Goal: Find specific page/section: Find specific page/section

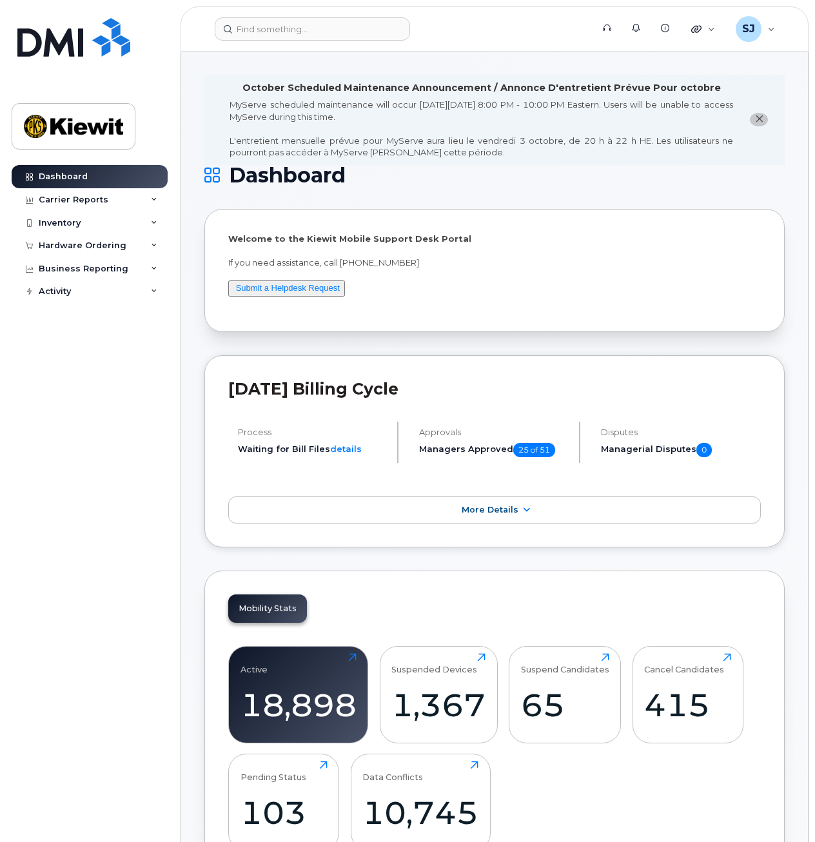
drag, startPoint x: 0, startPoint y: 0, endPoint x: 114, endPoint y: 412, distance: 427.4
click at [114, 412] on div "Dashboard Carrier Reports Monthly Billing Data Daily Data Pooling Average Costi…" at bounding box center [91, 494] width 159 height 658
click at [246, 35] on input at bounding box center [312, 28] width 195 height 23
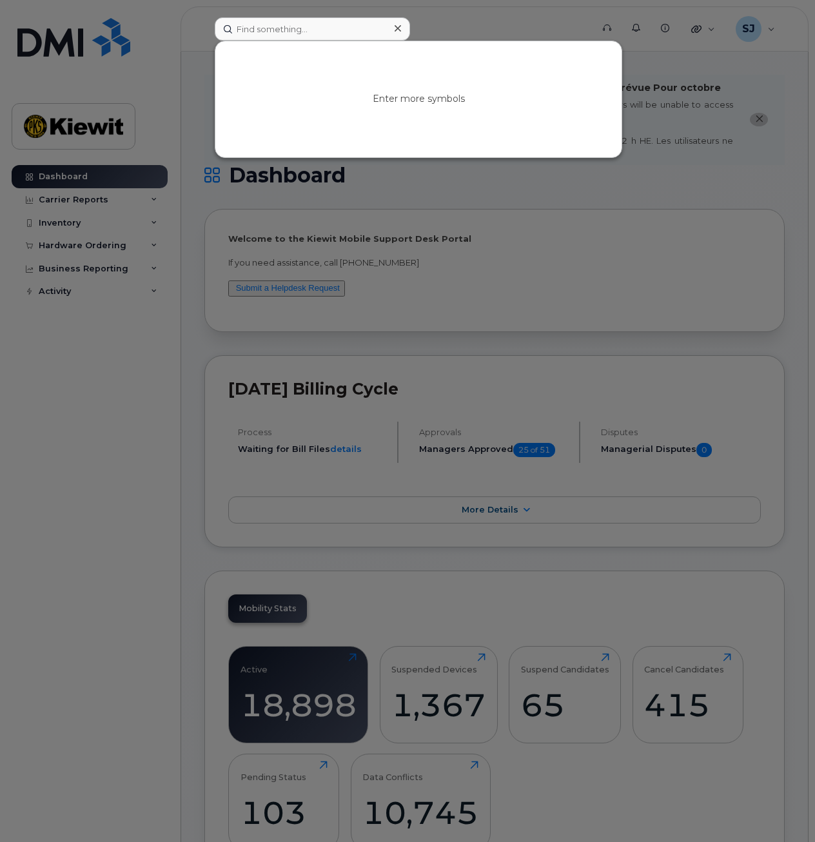
click at [465, 28] on div at bounding box center [407, 421] width 815 height 842
click at [352, 28] on input at bounding box center [312, 28] width 195 height 23
click at [425, 12] on div at bounding box center [407, 421] width 815 height 842
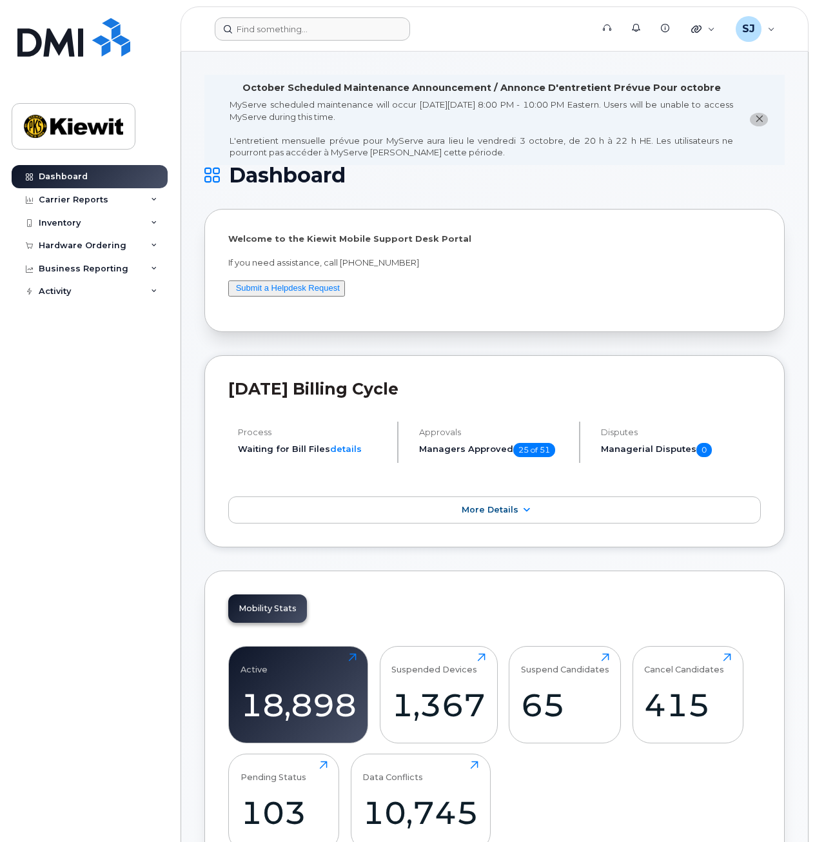
click at [765, 118] on button "close notification" at bounding box center [759, 120] width 18 height 14
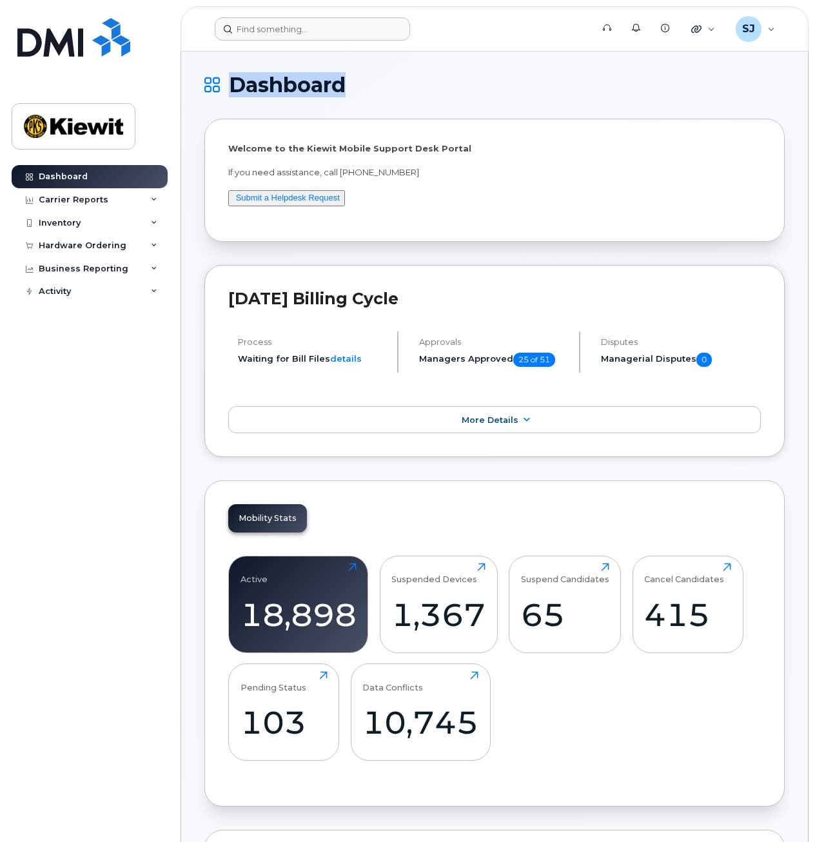
drag, startPoint x: 353, startPoint y: 81, endPoint x: 227, endPoint y: 88, distance: 125.9
click at [227, 88] on h1 "Dashboard" at bounding box center [491, 85] width 574 height 21
click at [228, 88] on h1 "Dashboard" at bounding box center [491, 85] width 574 height 21
drag, startPoint x: 236, startPoint y: 88, endPoint x: 341, endPoint y: 105, distance: 106.4
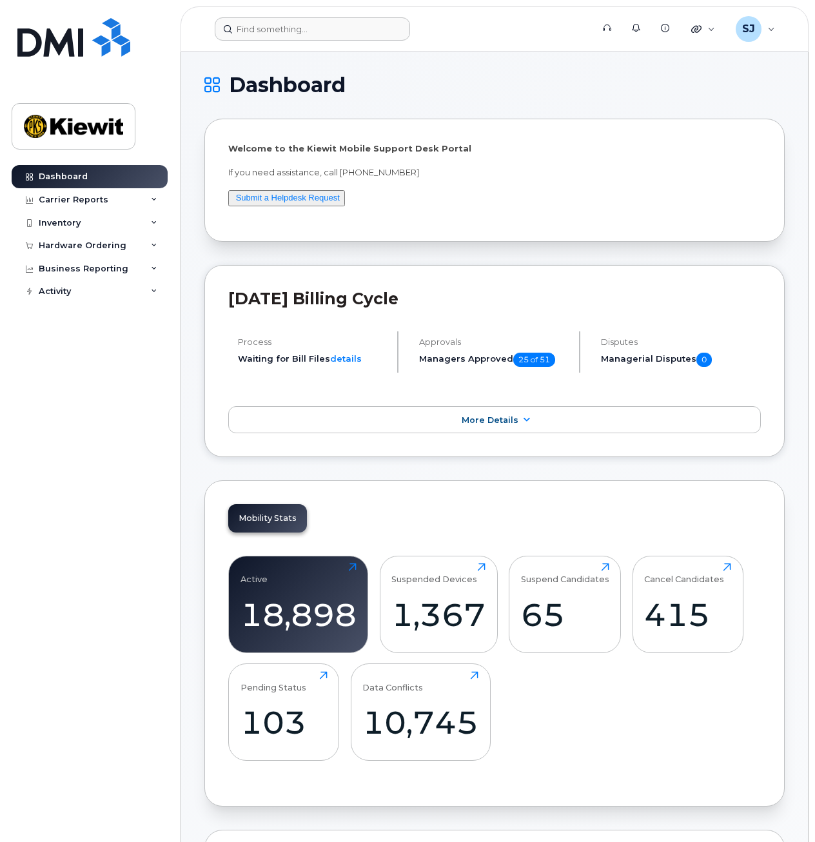
drag, startPoint x: 341, startPoint y: 105, endPoint x: 350, endPoint y: 100, distance: 10.4
drag, startPoint x: 355, startPoint y: 94, endPoint x: 268, endPoint y: 94, distance: 87.0
click at [268, 94] on h1 "Dashboard" at bounding box center [491, 85] width 574 height 21
drag, startPoint x: 636, startPoint y: 241, endPoint x: 553, endPoint y: 248, distance: 82.8
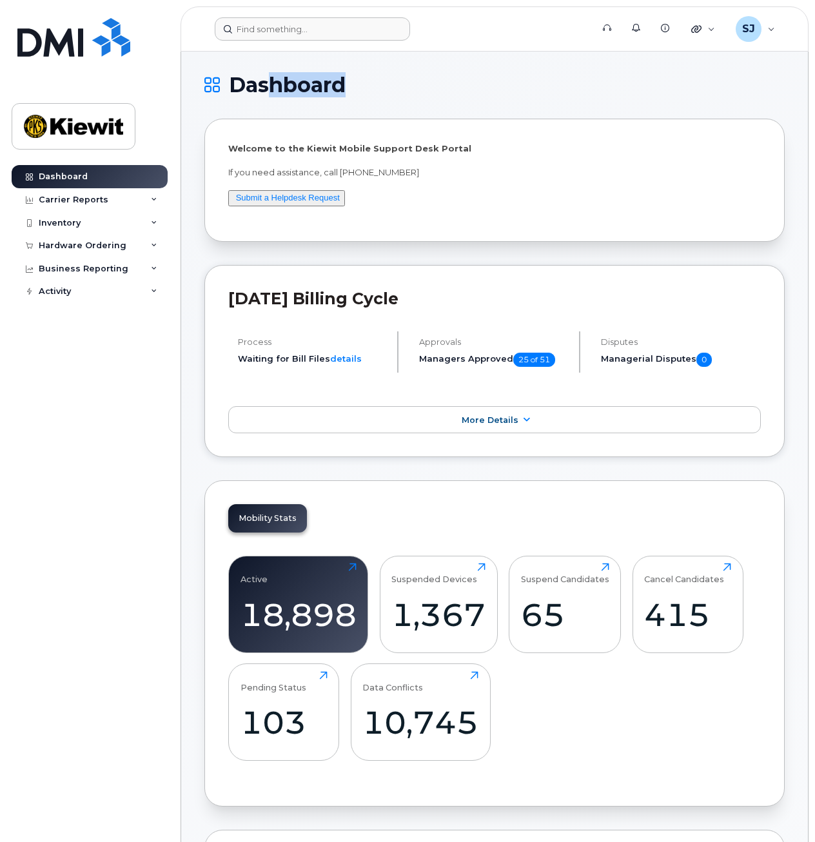
click at [86, 398] on div "Dashboard Carrier Reports Monthly Billing Data Daily Data Pooling Average Costi…" at bounding box center [91, 494] width 159 height 658
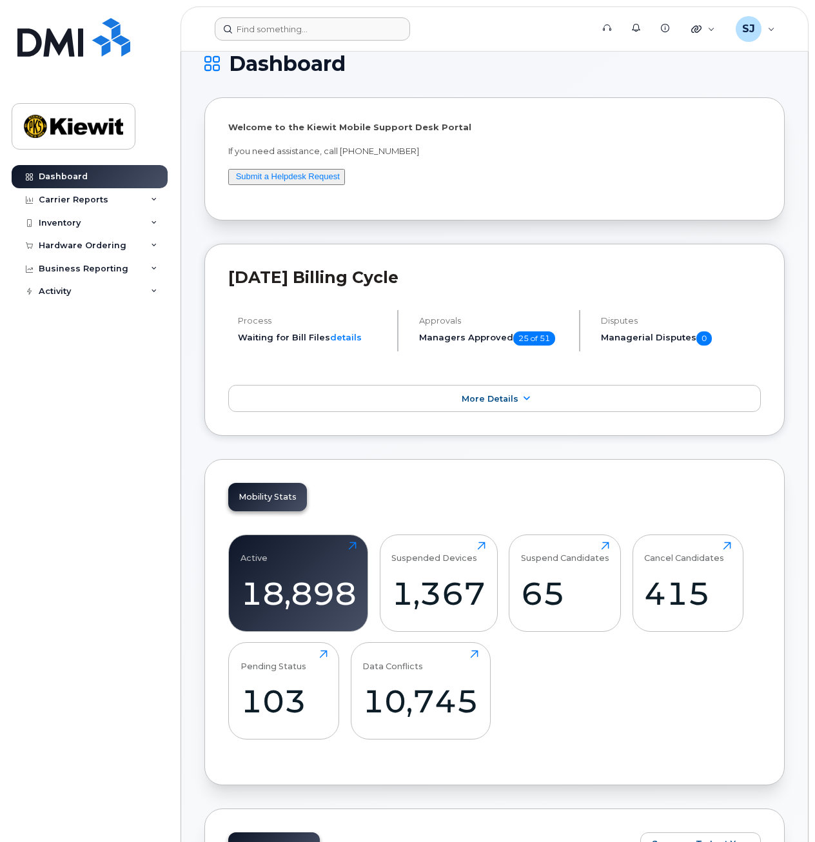
scroll to position [29, 0]
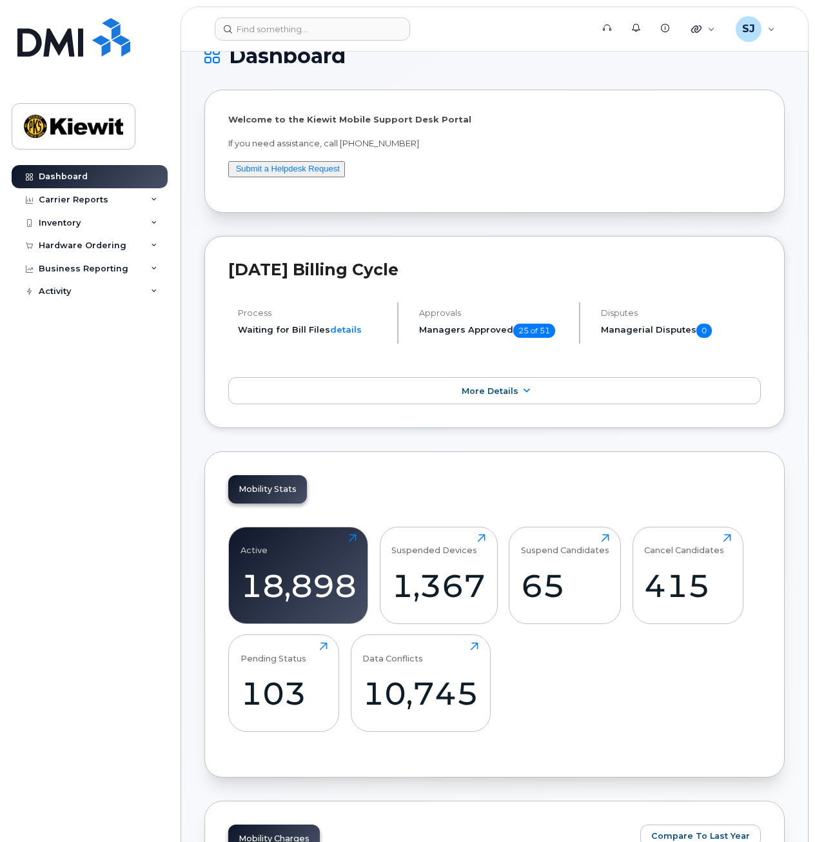
click at [104, 516] on div "Dashboard Carrier Reports Monthly Billing Data Daily Data Pooling Average Costi…" at bounding box center [91, 494] width 159 height 658
click at [108, 229] on div "Inventory" at bounding box center [90, 222] width 156 height 23
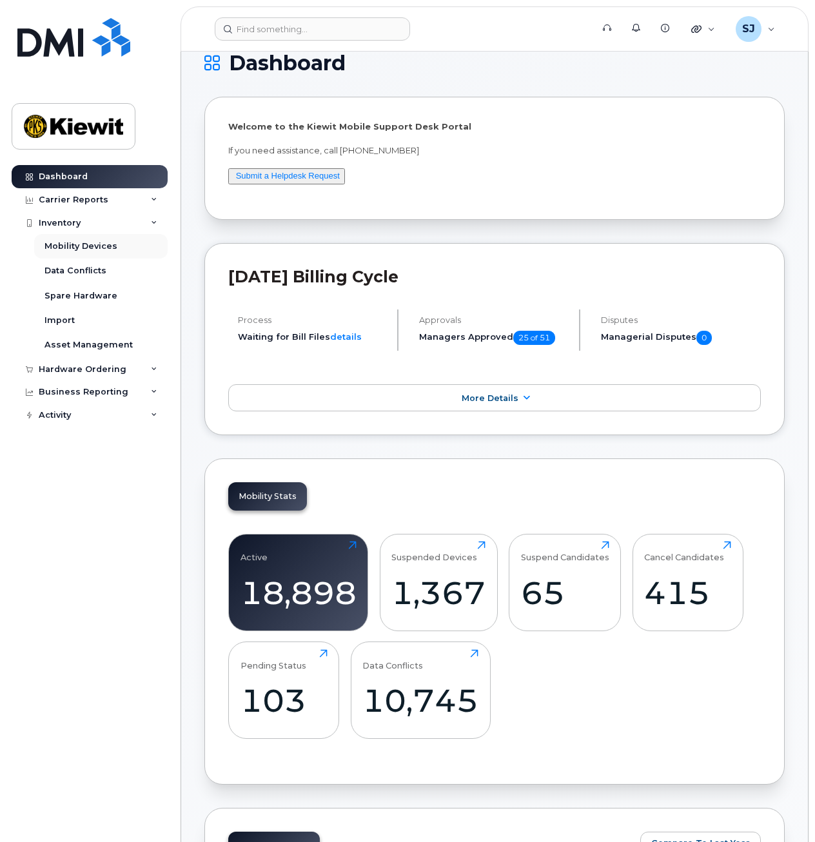
scroll to position [14, 0]
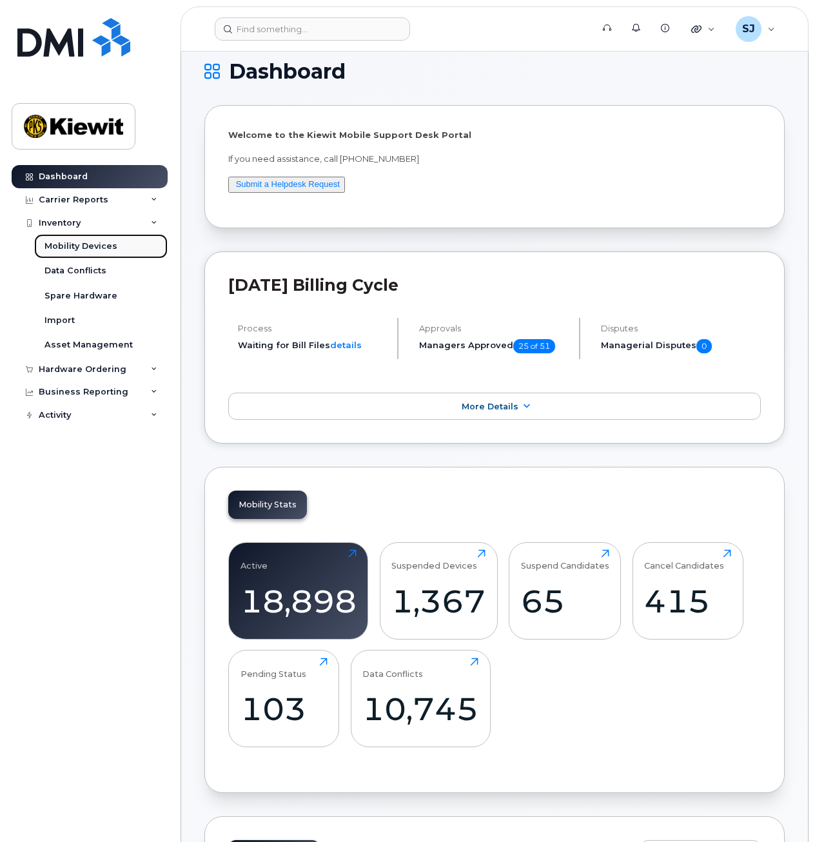
click at [99, 249] on div "Mobility Devices" at bounding box center [80, 246] width 73 height 12
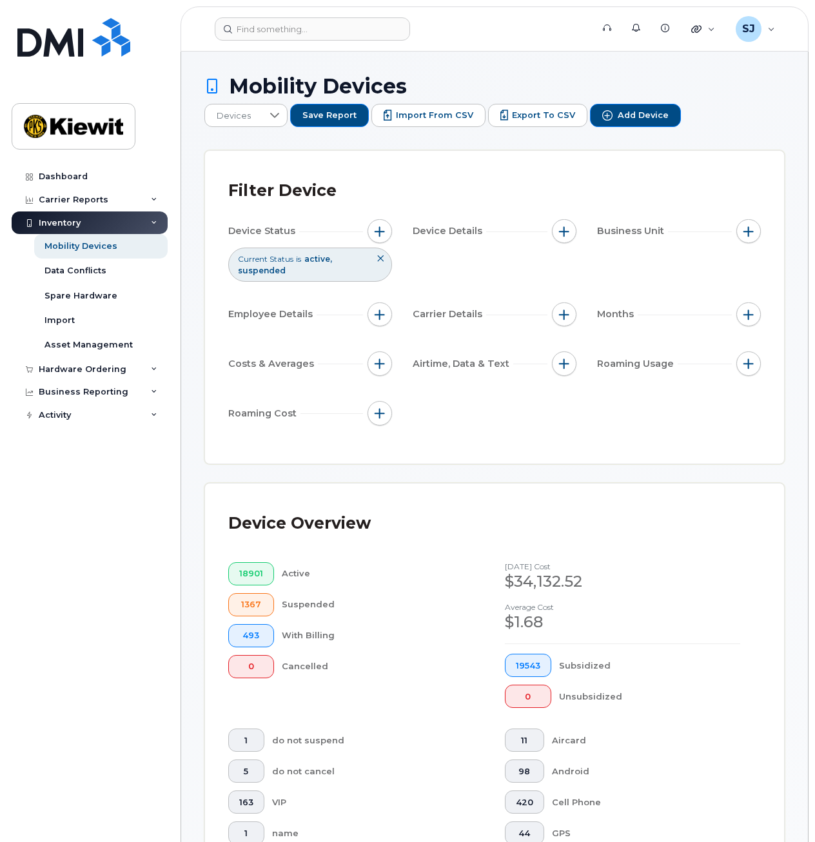
click at [109, 474] on div "Dashboard Carrier Reports Monthly Billing Data Daily Data Pooling Average Costi…" at bounding box center [91, 494] width 159 height 658
click at [387, 225] on button "button" at bounding box center [379, 231] width 24 height 24
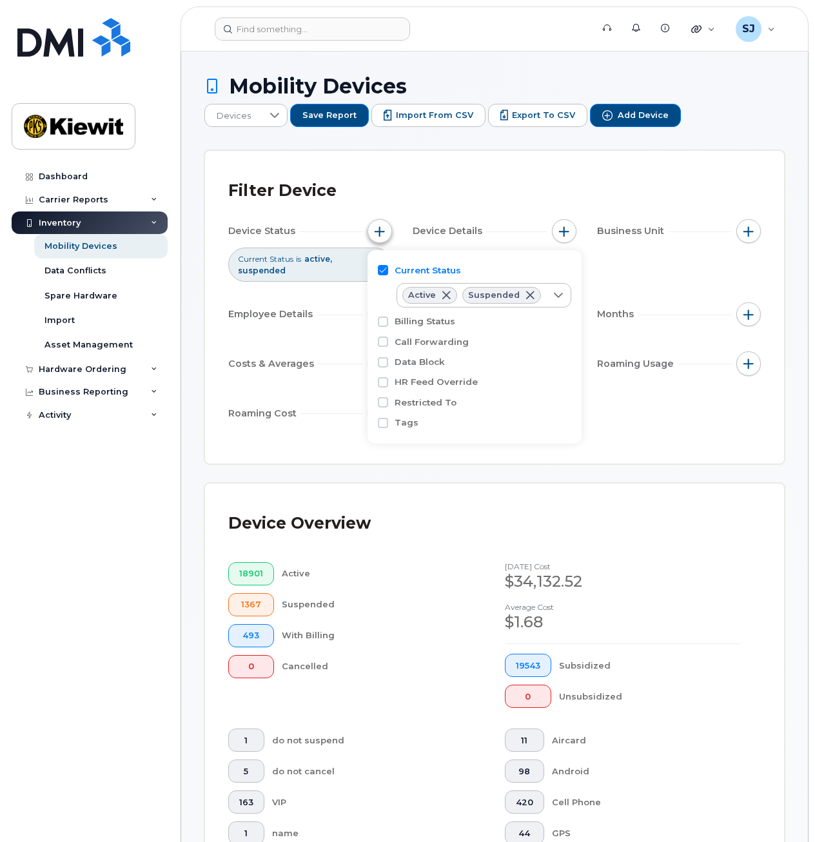
click at [384, 230] on span "button" at bounding box center [380, 231] width 10 height 10
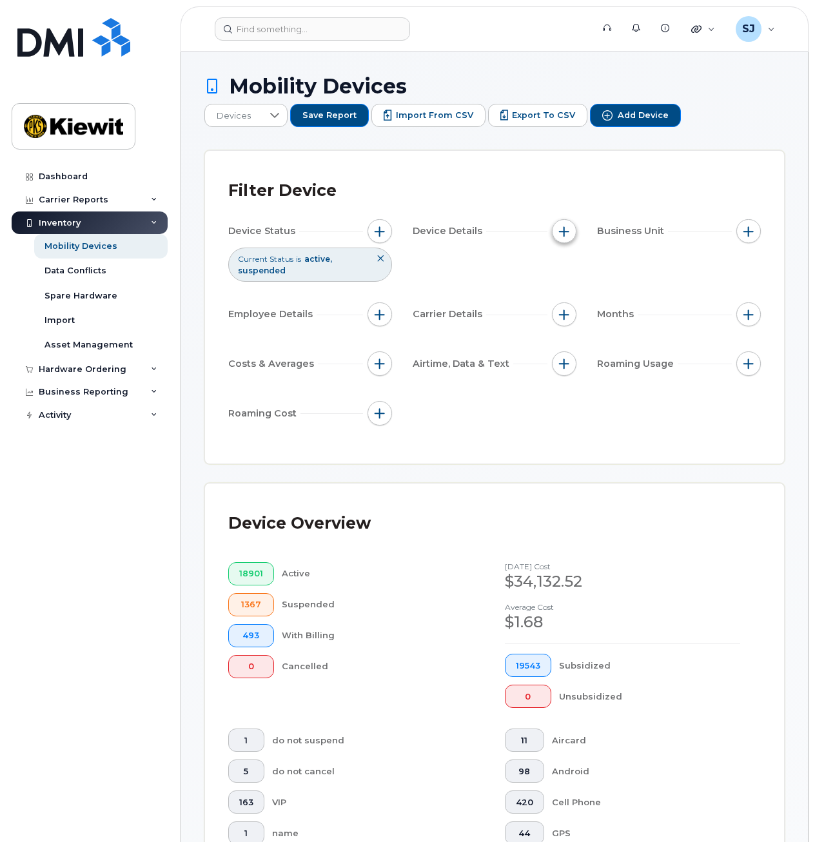
click at [553, 230] on button "button" at bounding box center [564, 231] width 24 height 24
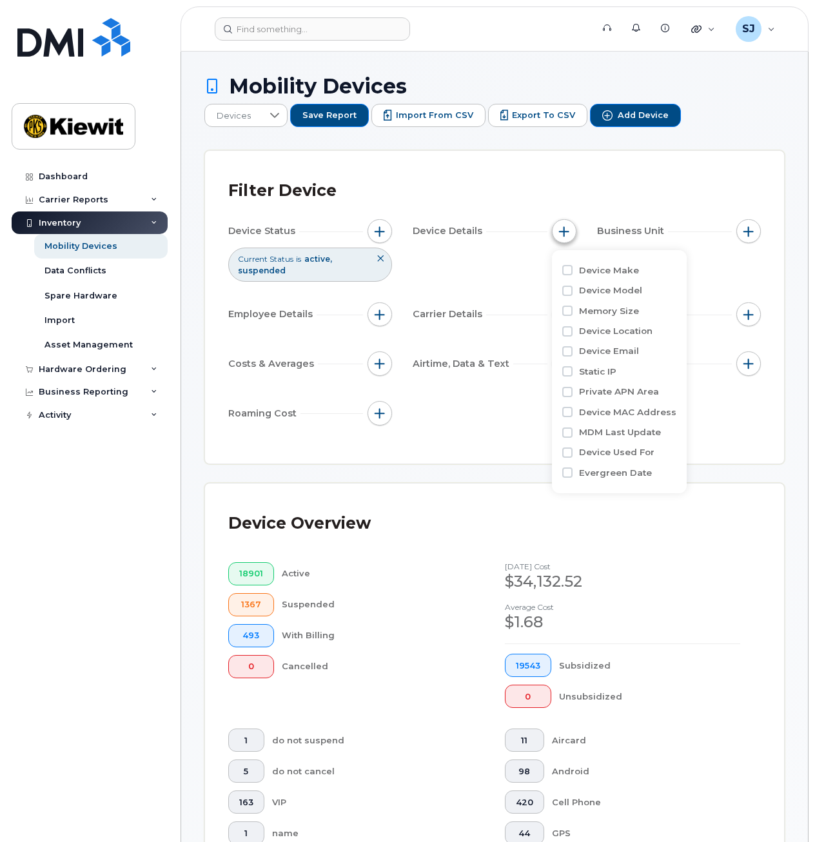
click at [553, 230] on button "button" at bounding box center [564, 231] width 24 height 24
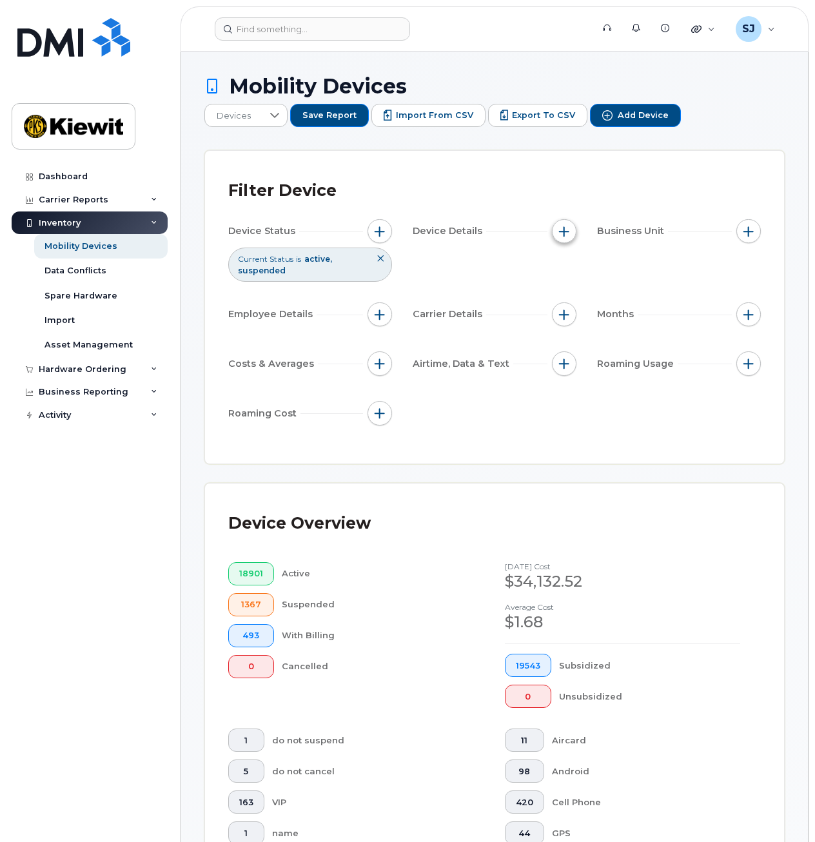
click at [553, 230] on button "button" at bounding box center [564, 231] width 24 height 24
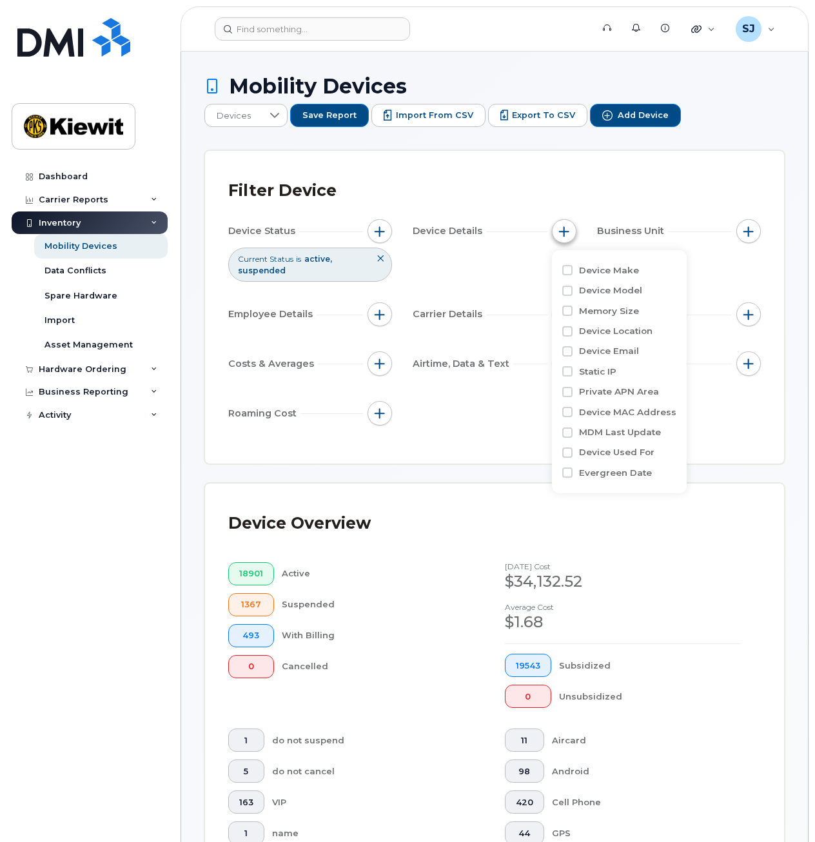
click at [553, 230] on button "button" at bounding box center [564, 231] width 24 height 24
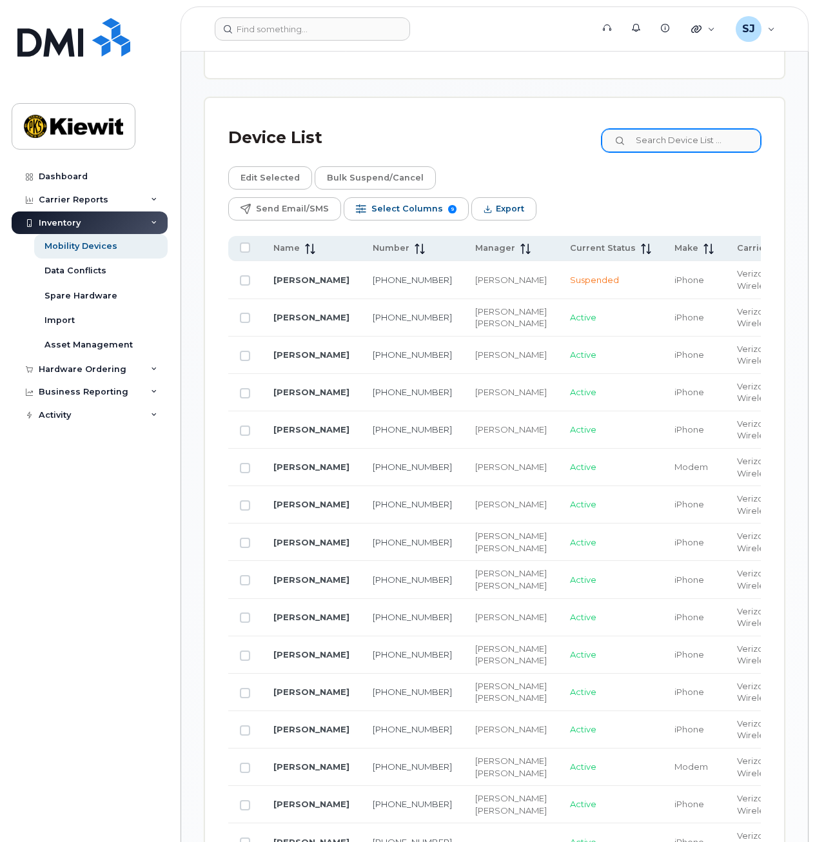
scroll to position [884, 0]
click at [716, 143] on input at bounding box center [680, 141] width 161 height 23
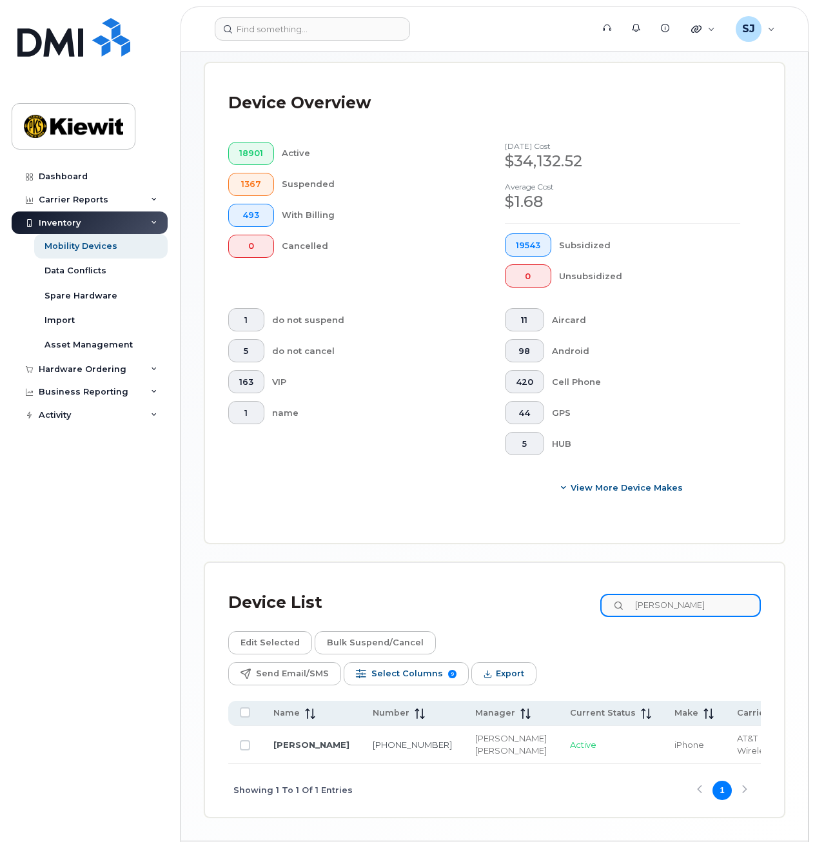
scroll to position [457, 0]
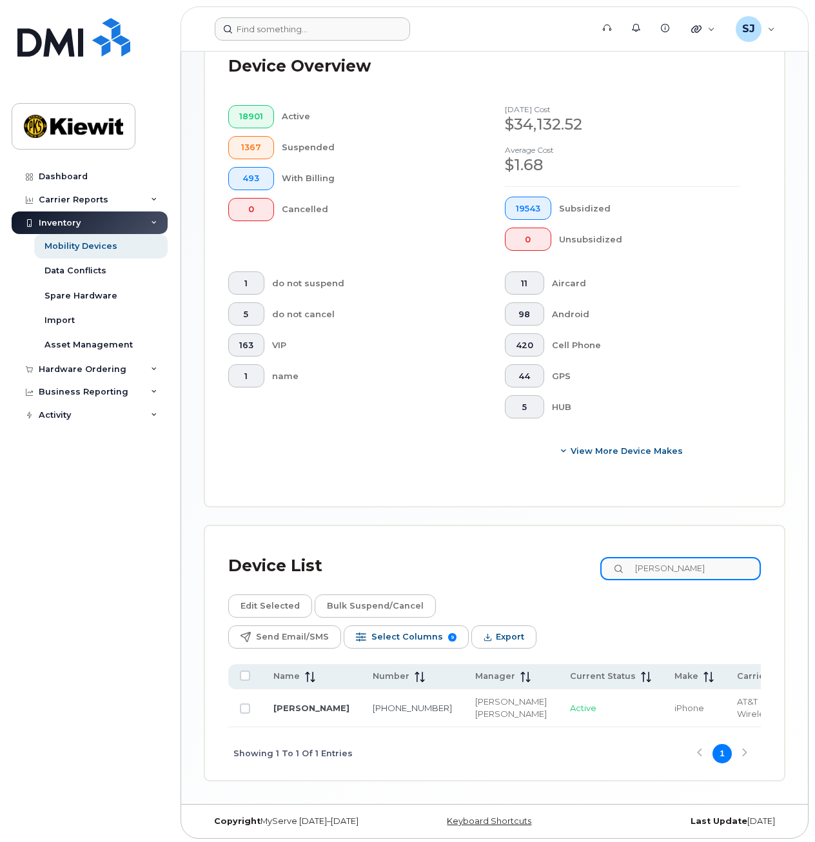
type input "Jonathan Ayala"
click at [276, 29] on input at bounding box center [312, 28] width 195 height 23
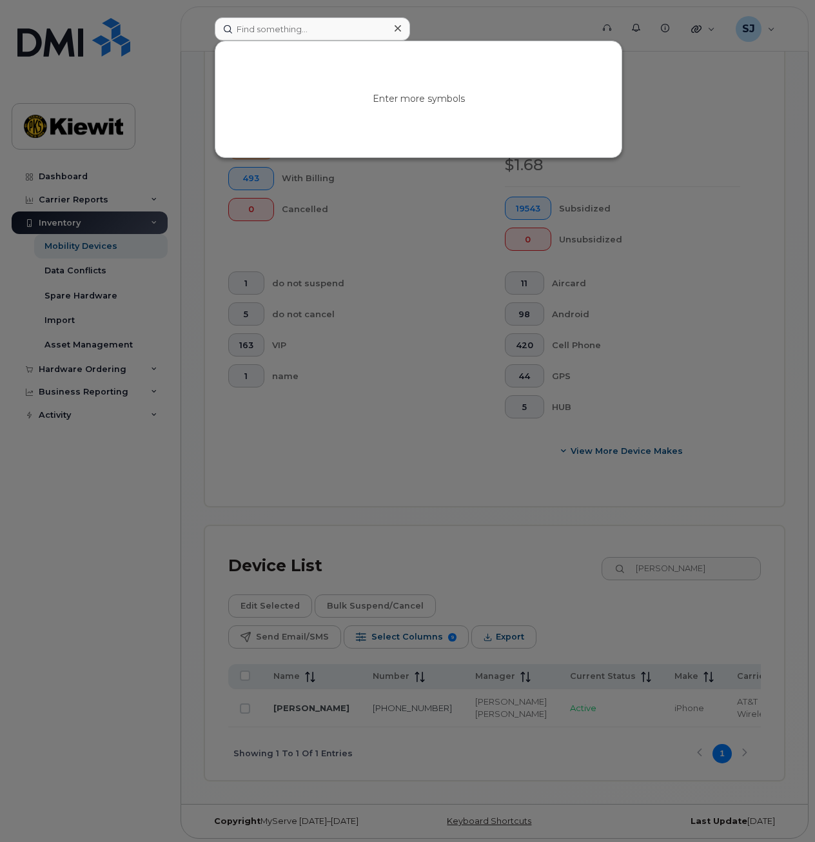
click at [72, 184] on div at bounding box center [407, 421] width 815 height 842
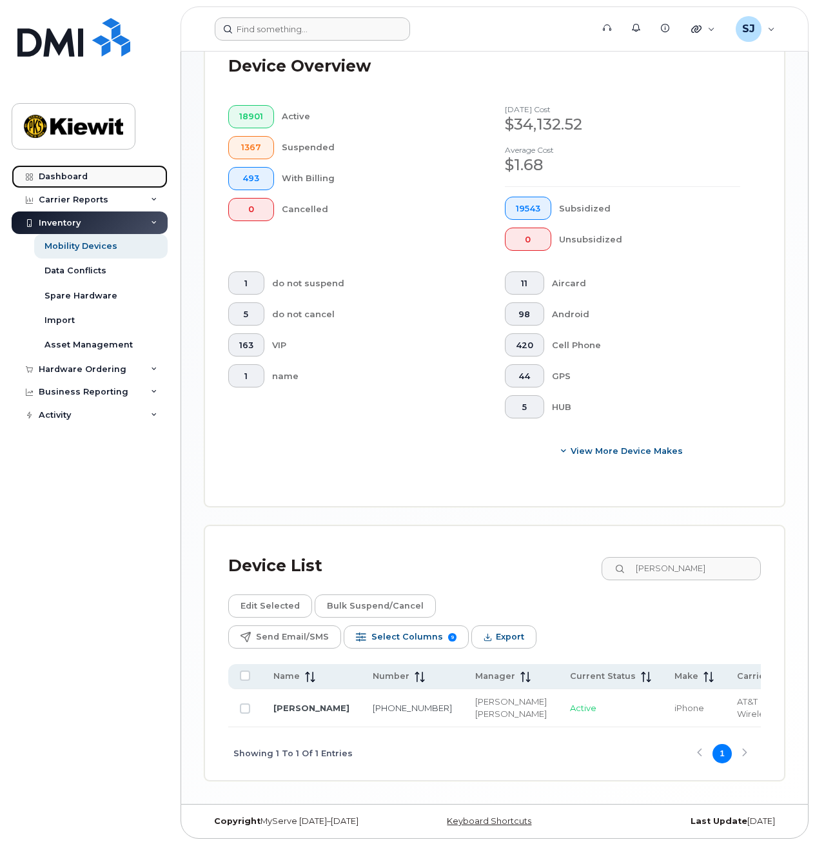
click at [74, 180] on div "Dashboard" at bounding box center [63, 176] width 49 height 10
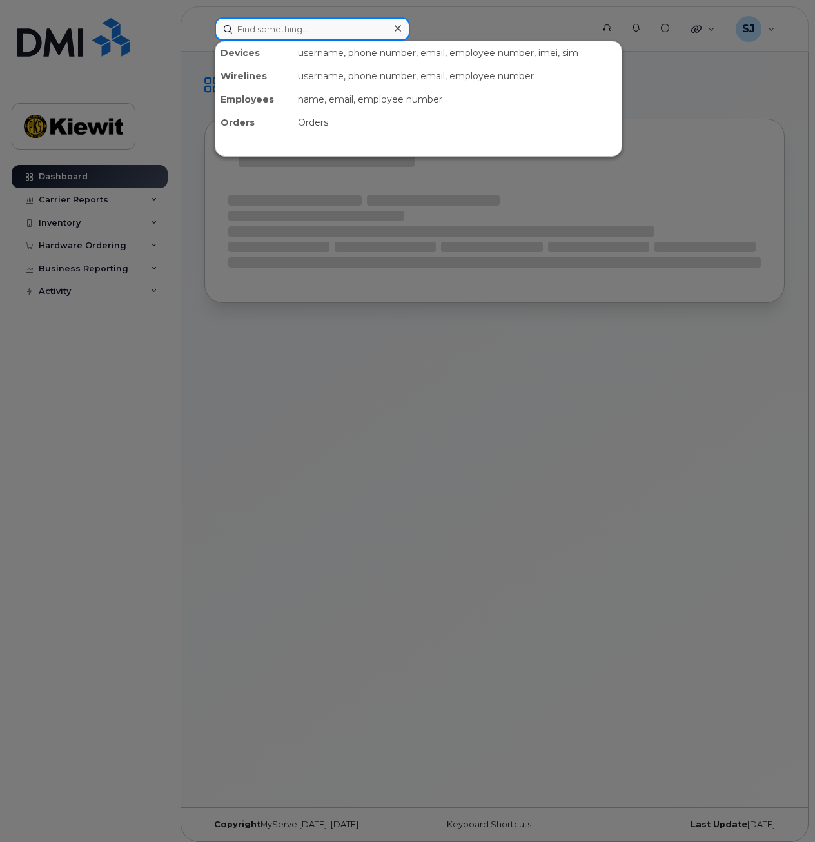
click at [321, 26] on input at bounding box center [312, 28] width 195 height 23
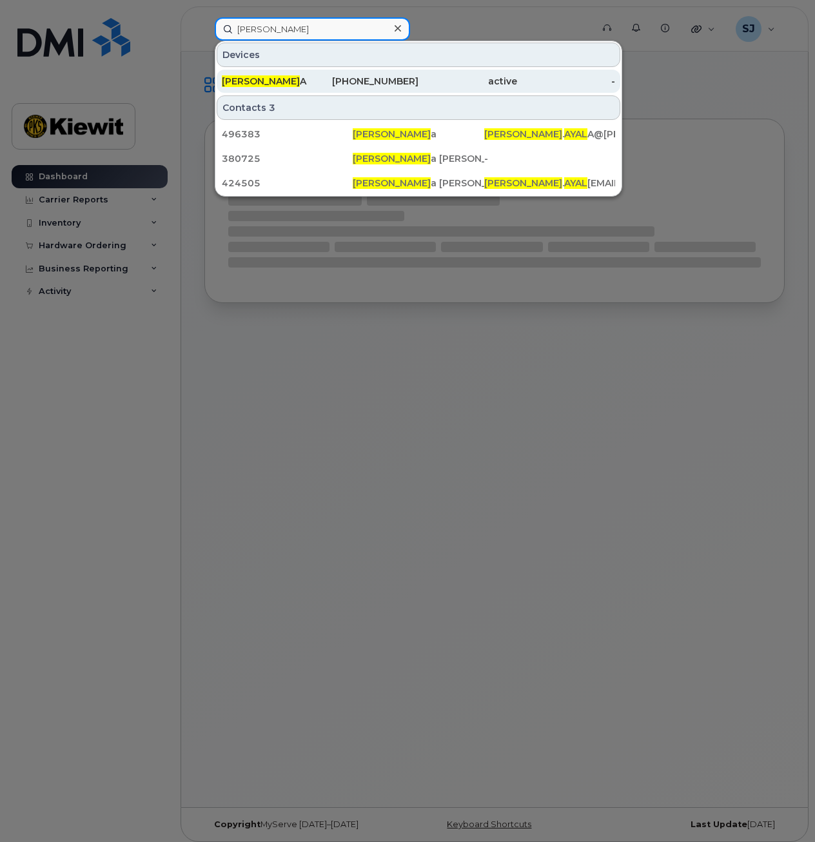
type input "jonathan ayal"
click at [329, 76] on div "[PHONE_NUMBER]" at bounding box center [369, 81] width 99 height 13
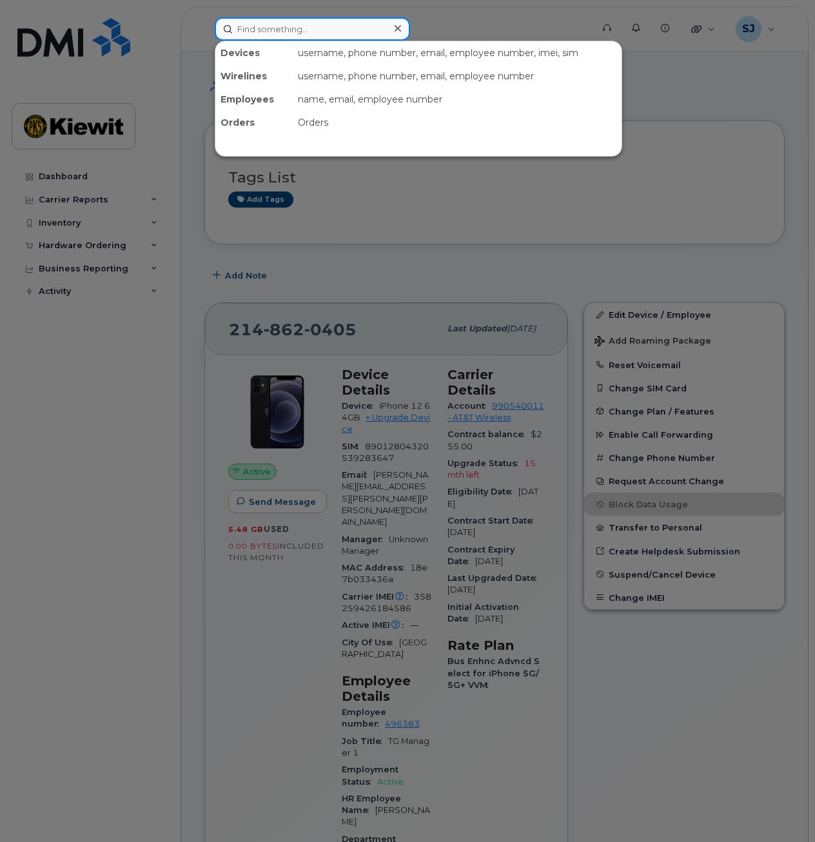
click at [329, 35] on input at bounding box center [312, 28] width 195 height 23
click at [29, 400] on div at bounding box center [407, 421] width 815 height 842
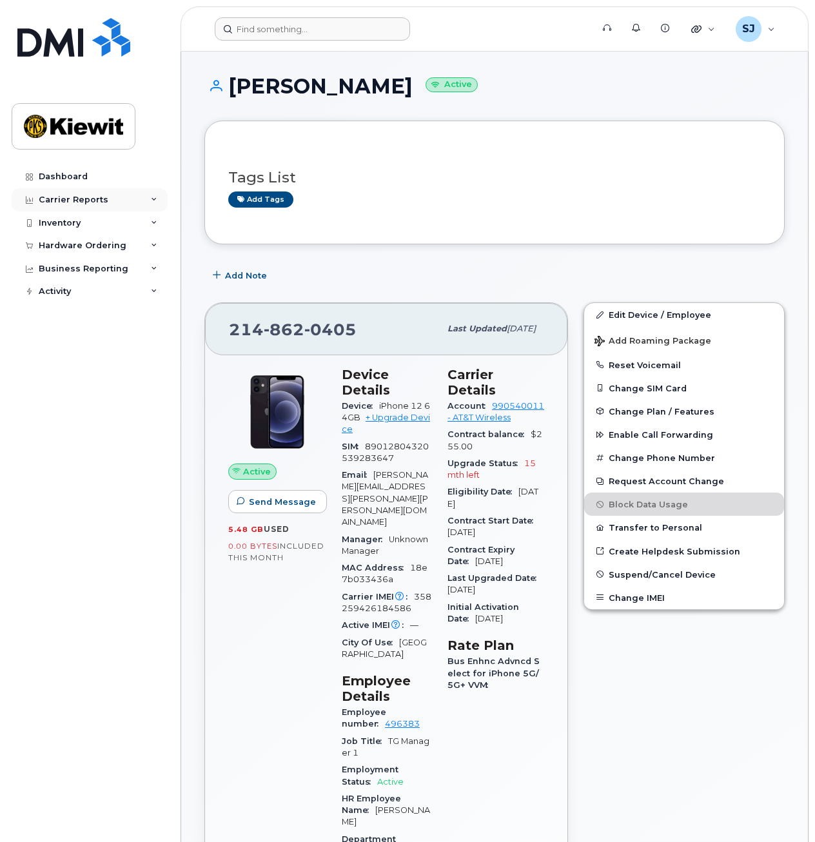
click at [77, 195] on div "Carrier Reports" at bounding box center [74, 200] width 70 height 10
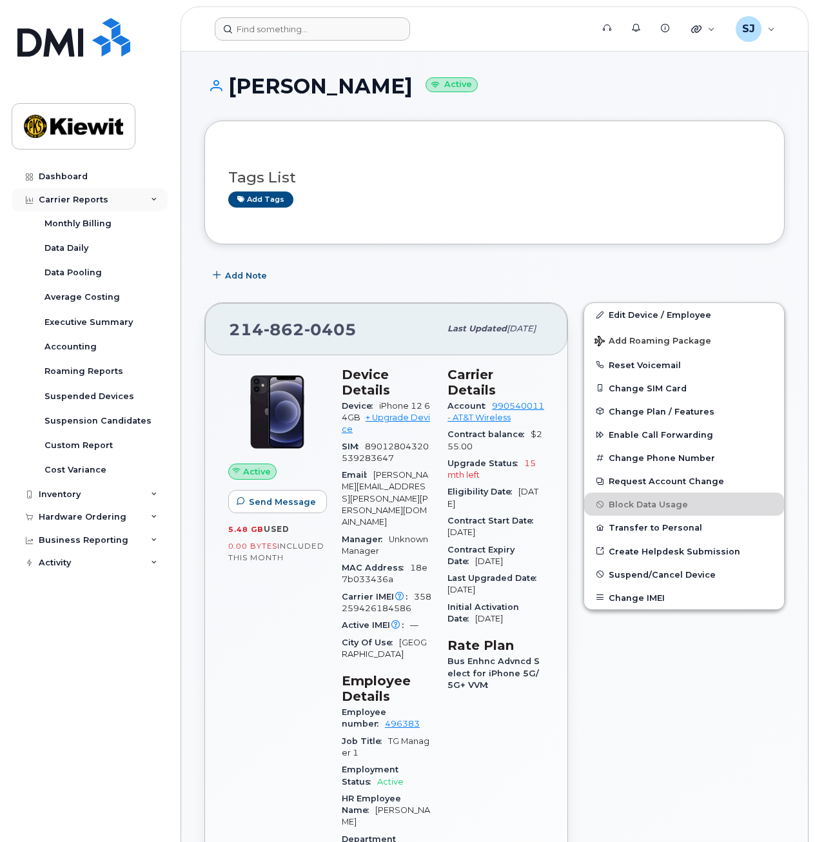
click at [94, 192] on div "Carrier Reports" at bounding box center [90, 199] width 156 height 23
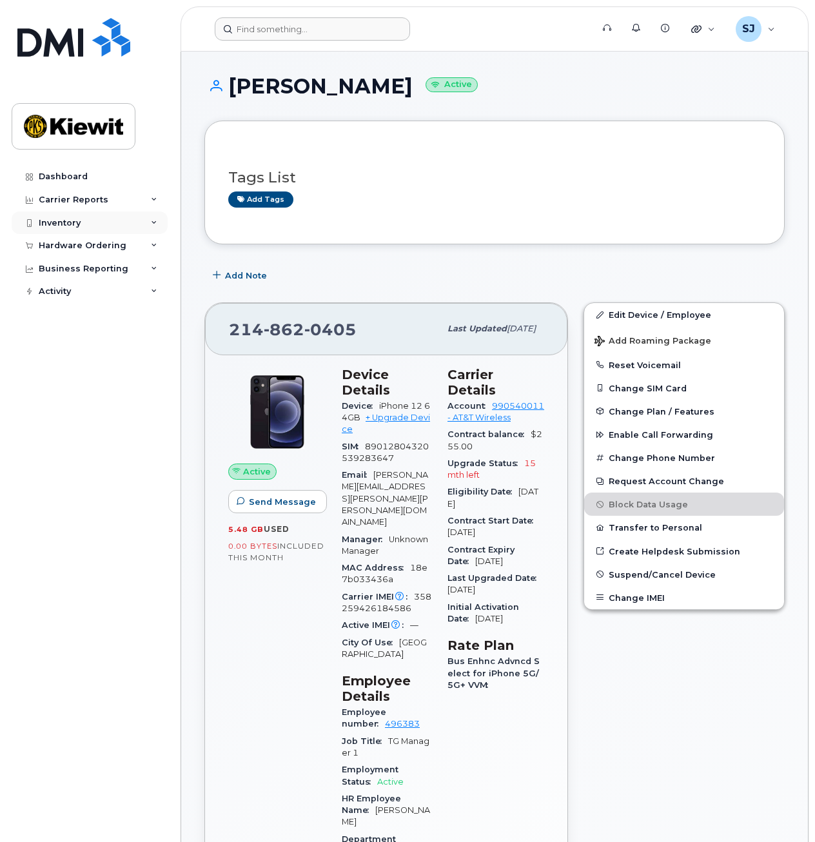
click at [84, 229] on div "Inventory" at bounding box center [90, 222] width 156 height 23
click at [68, 361] on div "Hardware Ordering" at bounding box center [90, 369] width 156 height 23
click at [109, 227] on div "Inventory" at bounding box center [90, 222] width 156 height 23
click at [84, 237] on div "Hardware Ordering" at bounding box center [90, 245] width 156 height 23
click at [88, 223] on div "Inventory" at bounding box center [90, 222] width 156 height 23
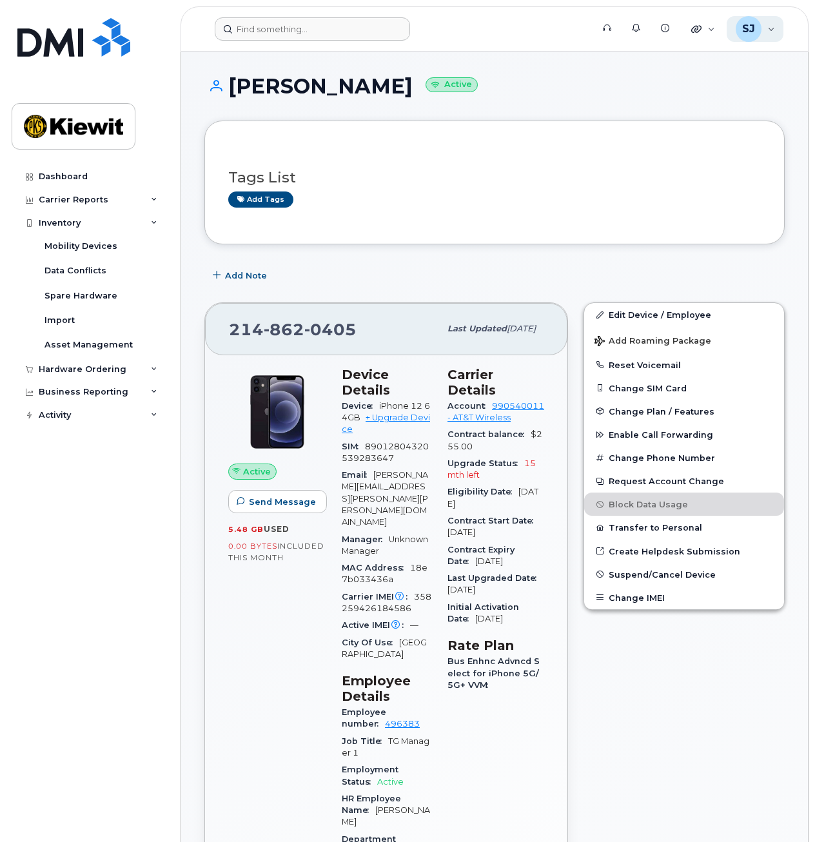
click at [764, 30] on div "SJ Sedrick Jennings Wireless Admin" at bounding box center [755, 29] width 57 height 26
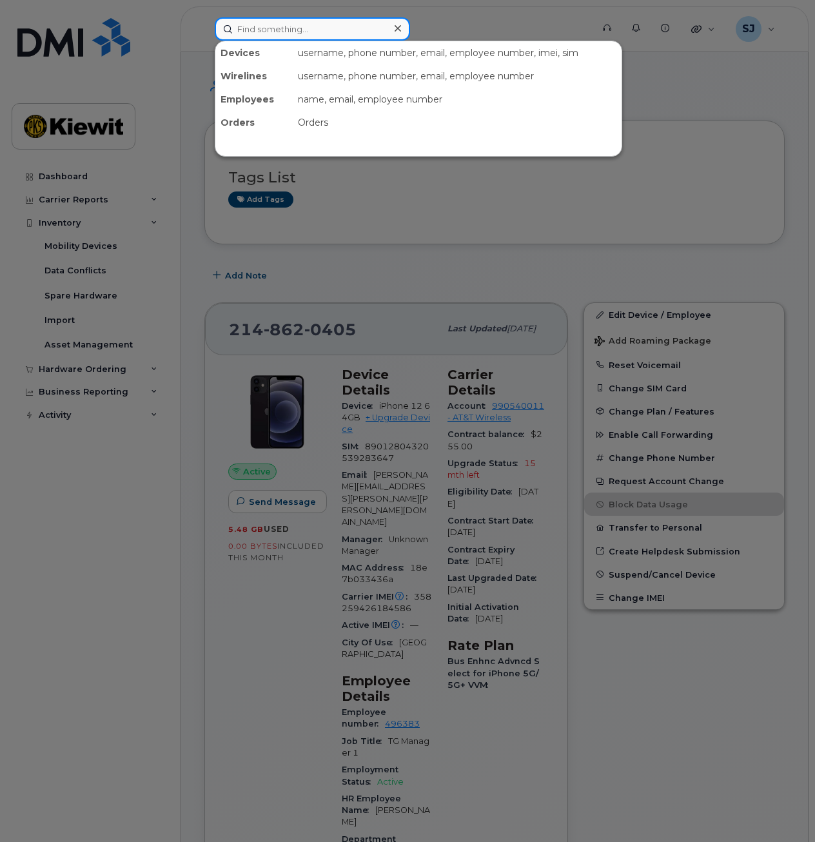
click at [300, 40] on input at bounding box center [312, 28] width 195 height 23
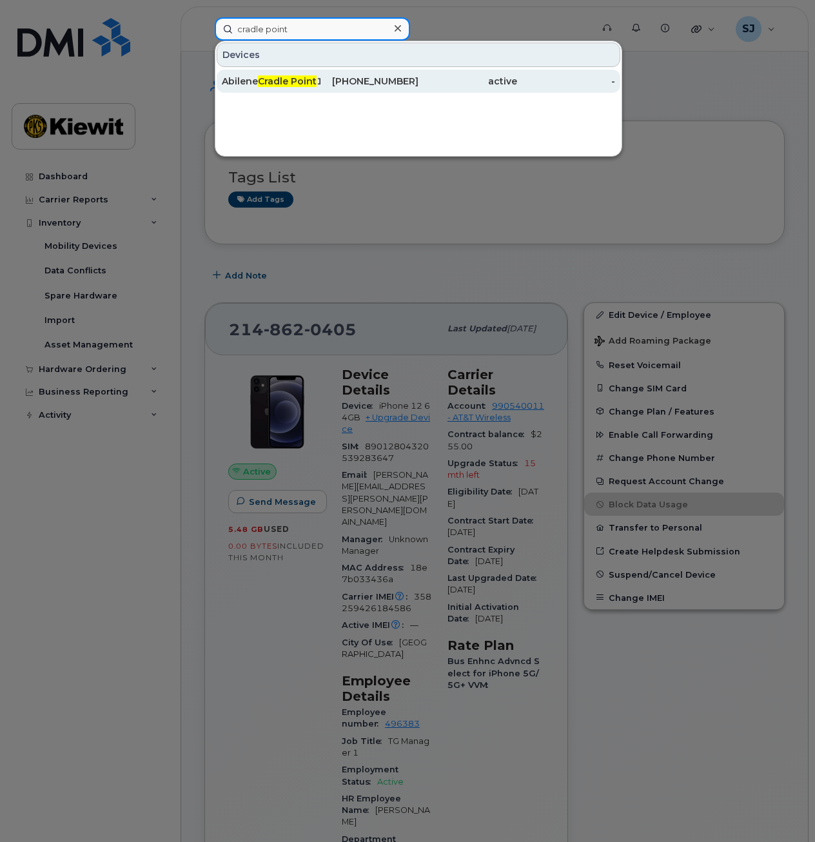
type input "cradle point"
click at [283, 78] on span "Cradle Point" at bounding box center [287, 81] width 59 height 12
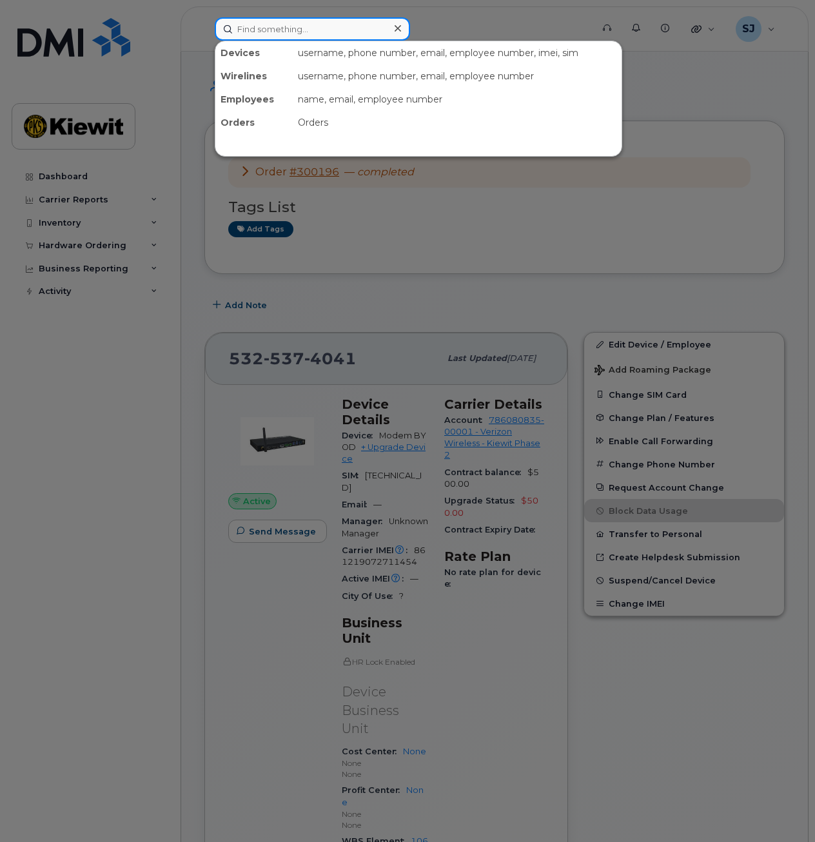
click at [327, 24] on input at bounding box center [312, 28] width 195 height 23
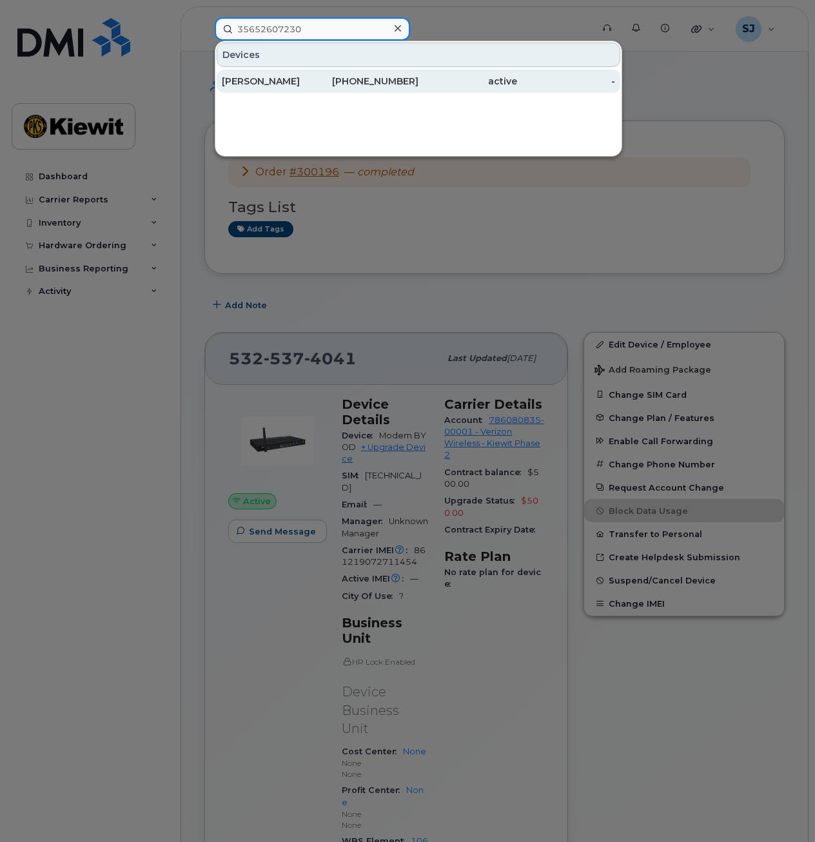
type input "35652607230"
click at [323, 90] on div "813-404-7081" at bounding box center [369, 81] width 99 height 23
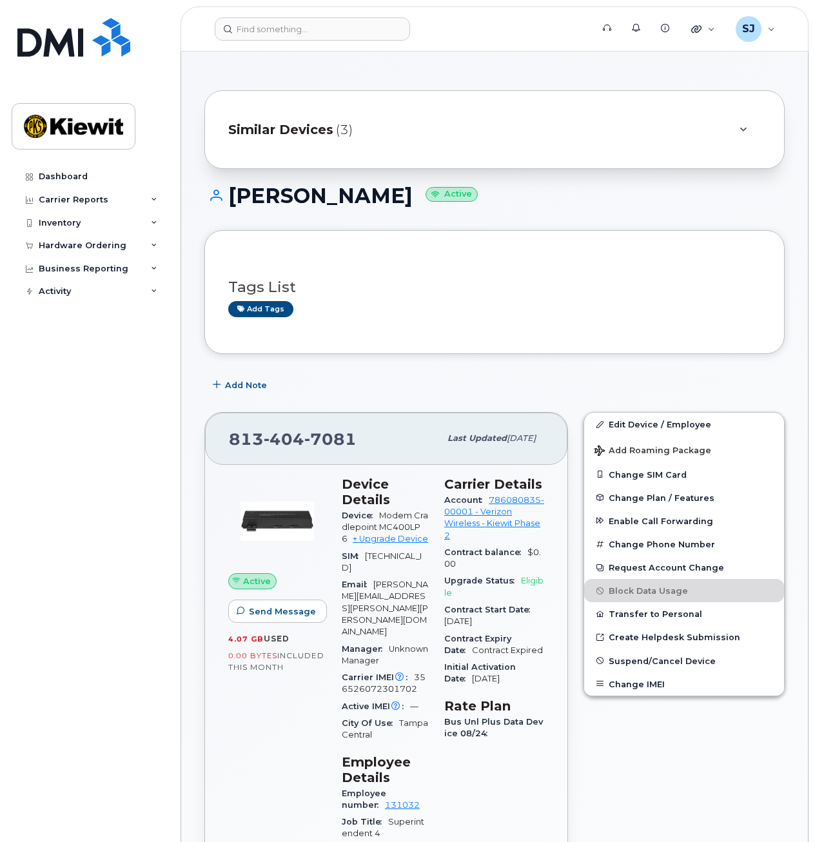
click at [341, 132] on span "(3)" at bounding box center [344, 130] width 17 height 19
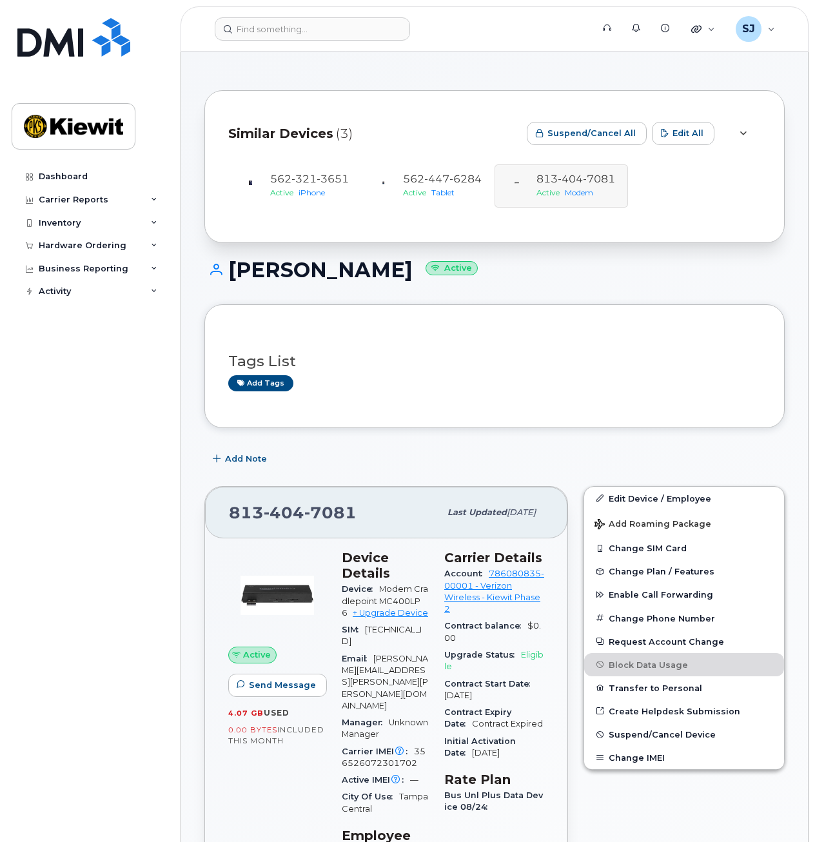
click at [571, 199] on div "562 321 3651 Active iPhone 562 447 6284 Active Tablet 813 404 7081 Active Modem" at bounding box center [494, 185] width 532 height 43
click at [583, 193] on div "562 321 3651 Active iPhone 562 447 6284 Active Tablet 813 404 7081 Active Modem" at bounding box center [494, 185] width 532 height 43
drag, startPoint x: 575, startPoint y: 170, endPoint x: 567, endPoint y: 171, distance: 8.5
click at [567, 171] on div "562 321 3651 Active iPhone 562 447 6284 Active Tablet 813 404 7081 Active Modem" at bounding box center [494, 185] width 532 height 43
drag, startPoint x: 567, startPoint y: 171, endPoint x: 555, endPoint y: 184, distance: 16.9
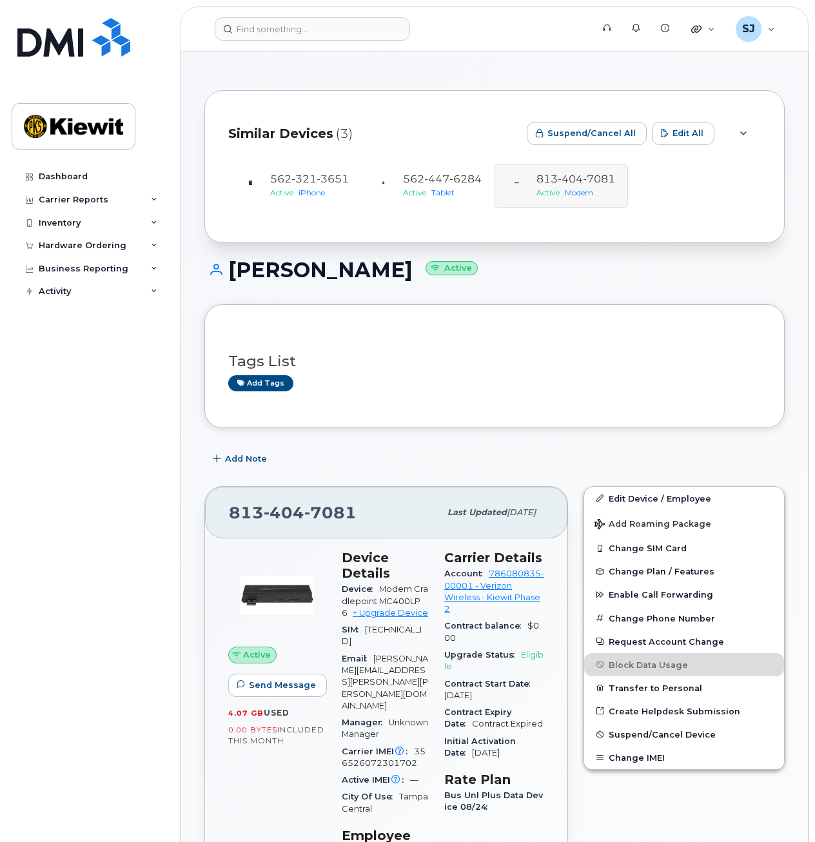
click at [558, 182] on div "562 321 3651 Active iPhone 562 447 6284 Active Tablet 813 404 7081 Active Modem" at bounding box center [494, 185] width 532 height 43
drag, startPoint x: 614, startPoint y: 176, endPoint x: 533, endPoint y: 177, distance: 81.2
click at [533, 177] on div "562 321 3651 Active iPhone 562 447 6284 Active Tablet 813 404 7081 Active Modem" at bounding box center [494, 185] width 532 height 43
copy span "813 404 7081"
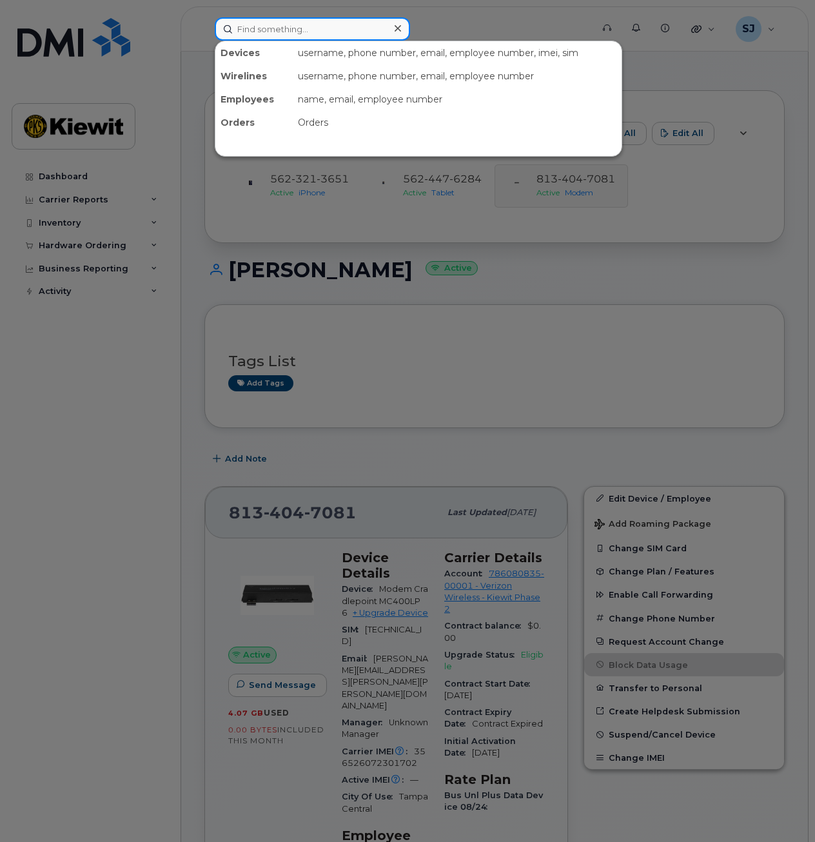
click at [280, 34] on input at bounding box center [312, 28] width 195 height 23
paste input "8134047081"
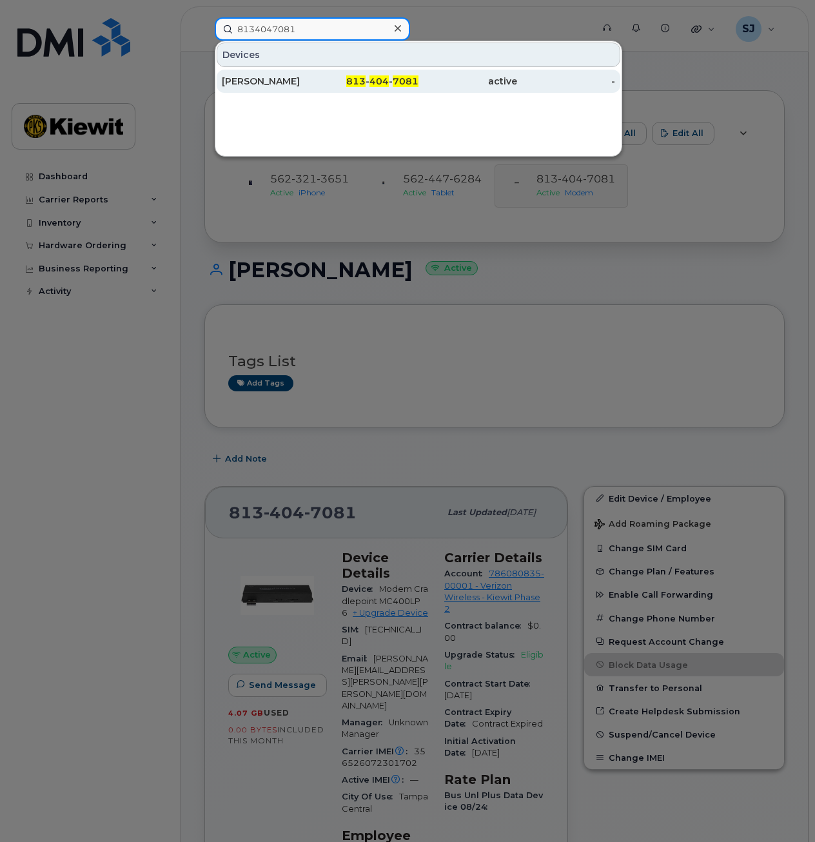
type input "8134047081"
click at [348, 84] on div "813 - 404 - 7081" at bounding box center [369, 81] width 99 height 13
